Goal: Task Accomplishment & Management: Manage account settings

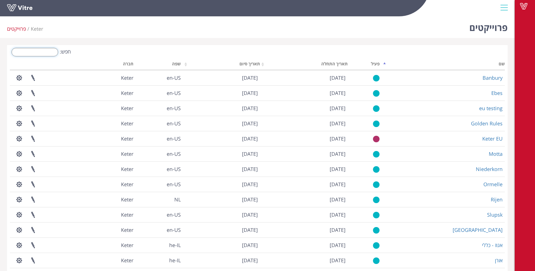
click at [43, 54] on input "חפש:" at bounding box center [35, 52] width 47 height 8
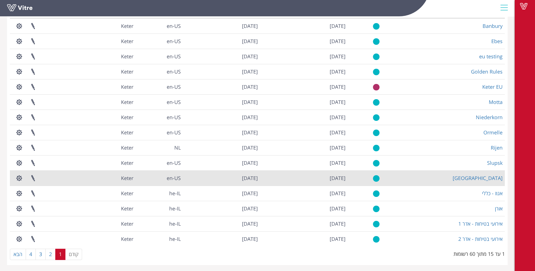
scroll to position [53, 0]
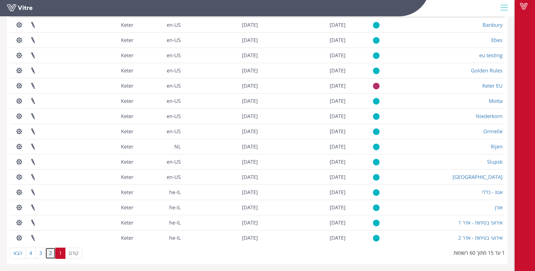
click at [52, 252] on link "2" at bounding box center [50, 253] width 10 height 11
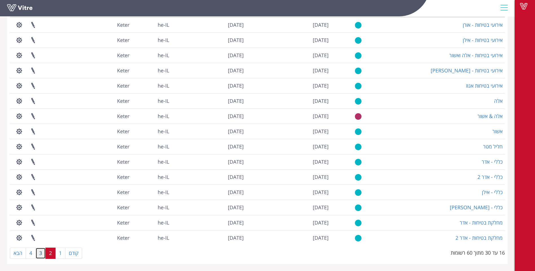
click at [41, 255] on link "3" at bounding box center [41, 253] width 10 height 11
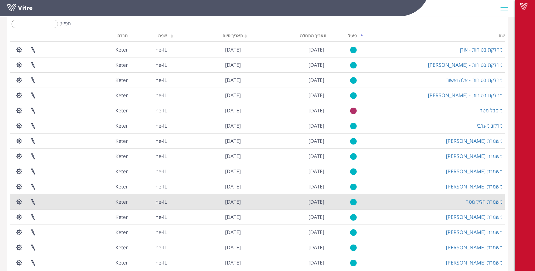
scroll to position [0, 0]
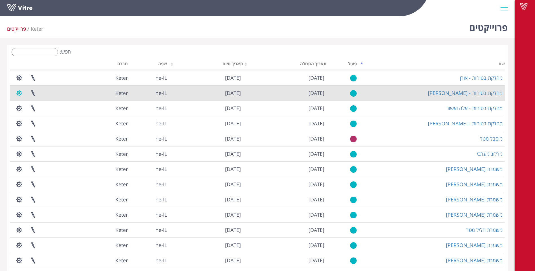
click at [20, 93] on button "button" at bounding box center [19, 93] width 14 height 15
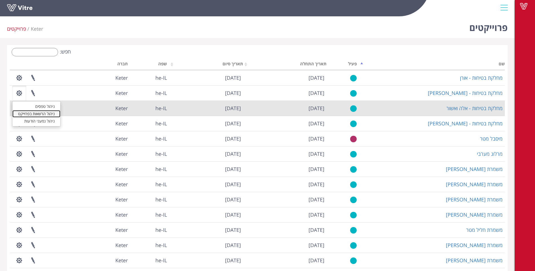
click at [45, 115] on link "ניהול הרשאות בפרוייקט" at bounding box center [36, 113] width 48 height 7
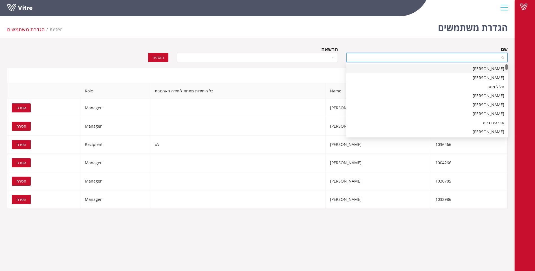
click at [438, 56] on input "search" at bounding box center [425, 57] width 151 height 8
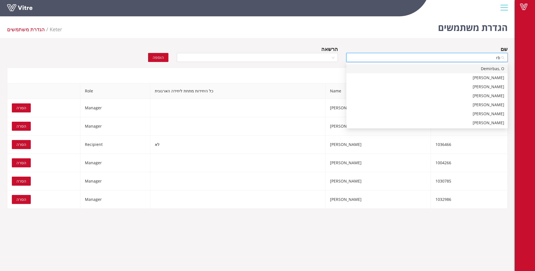
type input "r"
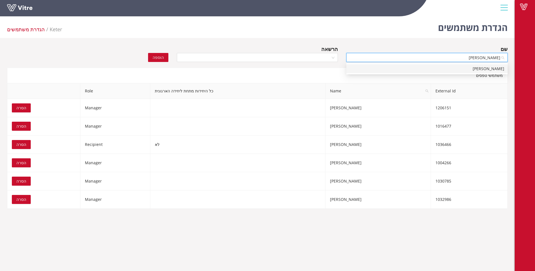
type input "רנ"
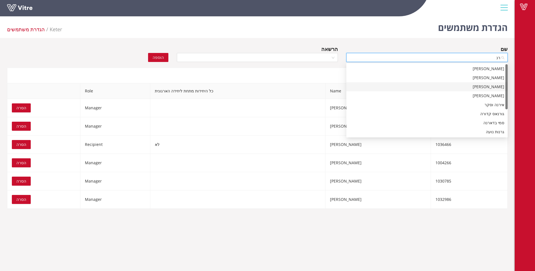
click at [478, 87] on div "[PERSON_NAME]" at bounding box center [427, 87] width 154 height 6
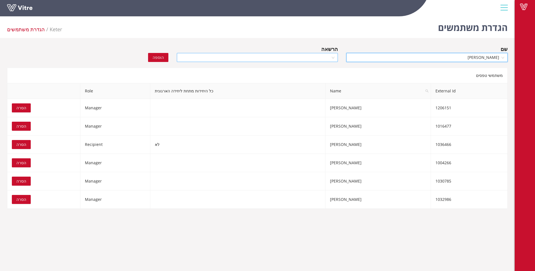
click at [333, 56] on div at bounding box center [257, 57] width 161 height 9
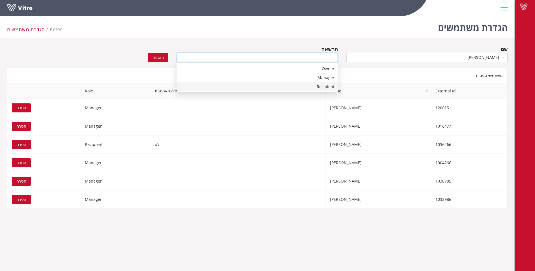
click at [326, 88] on div "Recipient" at bounding box center [257, 87] width 154 height 6
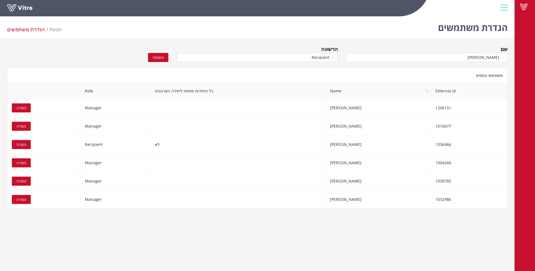
click at [159, 56] on span "הוספה" at bounding box center [158, 57] width 11 height 6
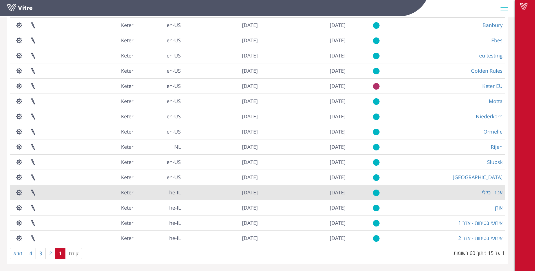
scroll to position [53, 0]
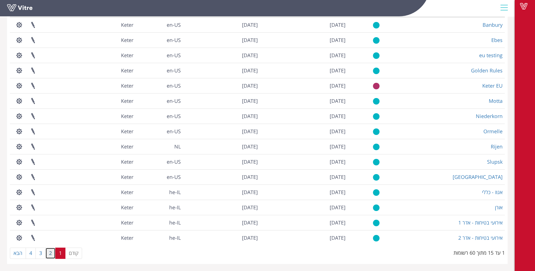
click at [50, 252] on link "2" at bounding box center [50, 253] width 10 height 11
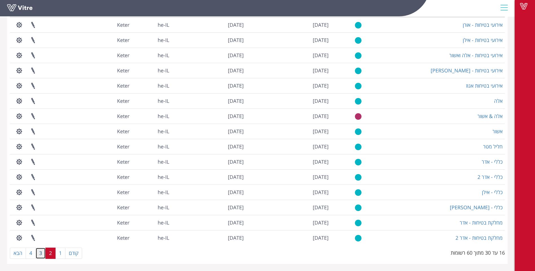
click at [43, 253] on link "3" at bounding box center [41, 253] width 10 height 11
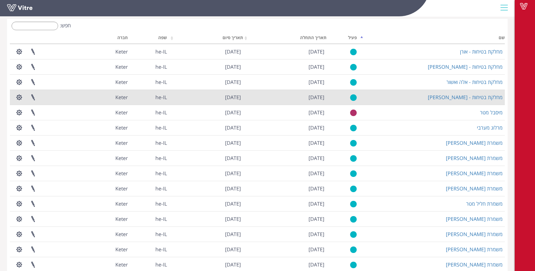
scroll to position [0, 0]
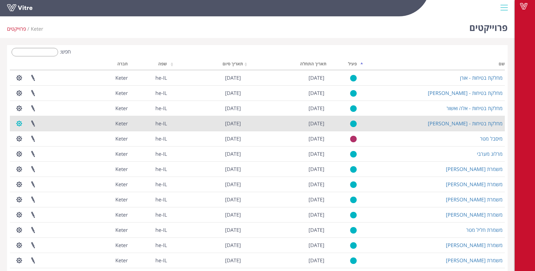
click at [21, 123] on button "button" at bounding box center [19, 123] width 14 height 15
click at [29, 144] on link "ניהול הרשאות בפרוייקט" at bounding box center [36, 144] width 48 height 7
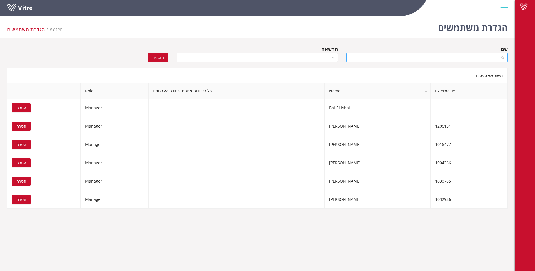
click at [493, 58] on input "search" at bounding box center [425, 57] width 151 height 8
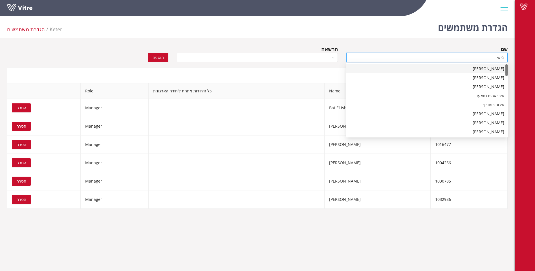
type input "א"
type input "רנא"
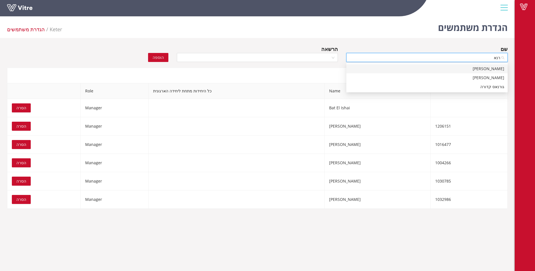
click at [489, 69] on div "[PERSON_NAME]" at bounding box center [427, 69] width 154 height 6
click at [334, 58] on div at bounding box center [257, 57] width 161 height 9
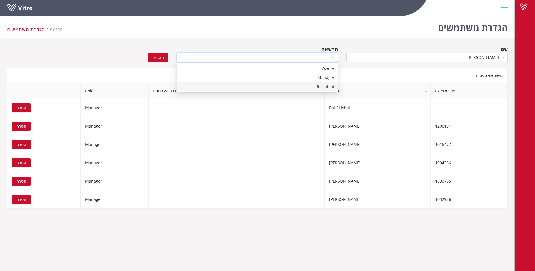
drag, startPoint x: 323, startPoint y: 85, endPoint x: 269, endPoint y: 83, distance: 53.3
click at [322, 86] on div "Recipient" at bounding box center [257, 87] width 154 height 6
click at [157, 58] on span "הוספה" at bounding box center [158, 57] width 11 height 6
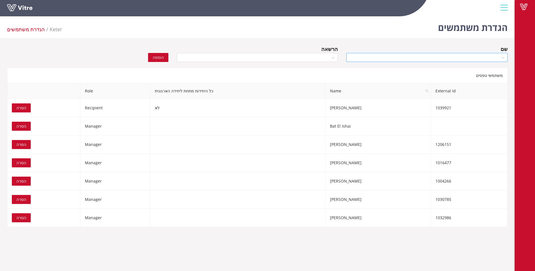
click at [482, 58] on input "search" at bounding box center [425, 57] width 151 height 8
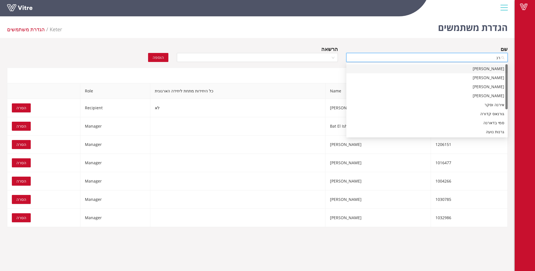
type input "רנא"
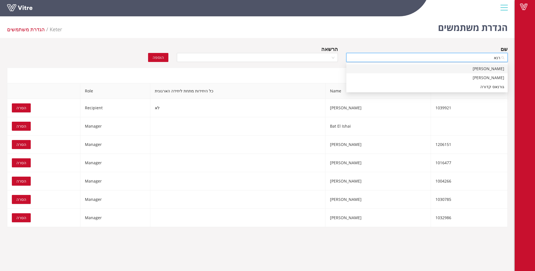
click at [480, 69] on div "רנא דלאשה" at bounding box center [427, 69] width 154 height 6
click at [333, 58] on div at bounding box center [257, 57] width 161 height 9
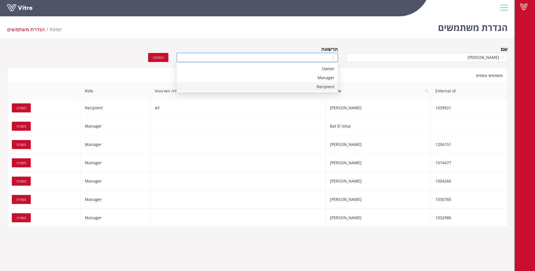
click at [321, 88] on div "Recipient" at bounding box center [257, 87] width 154 height 6
drag, startPoint x: 159, startPoint y: 56, endPoint x: 156, endPoint y: 60, distance: 5.0
click at [158, 57] on span "הוספה" at bounding box center [158, 57] width 11 height 6
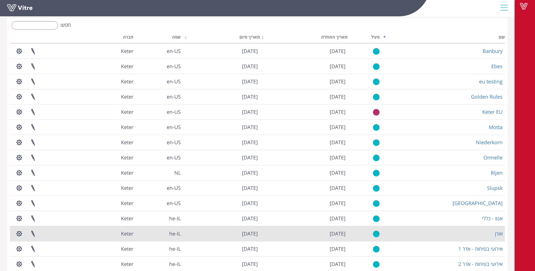
scroll to position [53, 0]
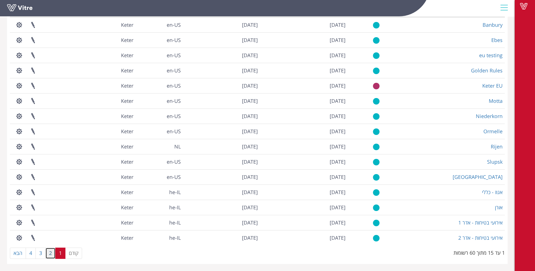
click at [54, 253] on link "2" at bounding box center [50, 253] width 10 height 11
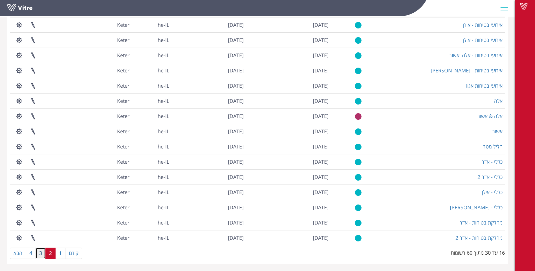
click at [41, 255] on link "3" at bounding box center [41, 253] width 10 height 11
